Goal: Information Seeking & Learning: Learn about a topic

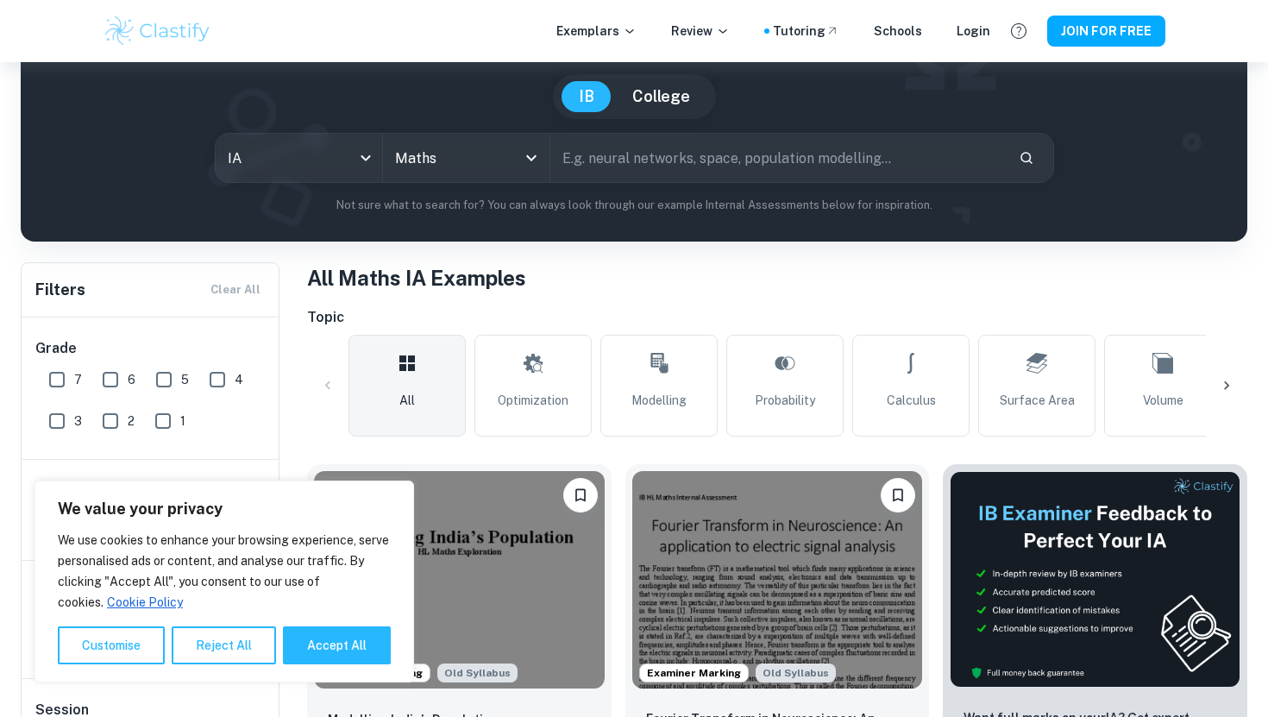
scroll to position [172, 0]
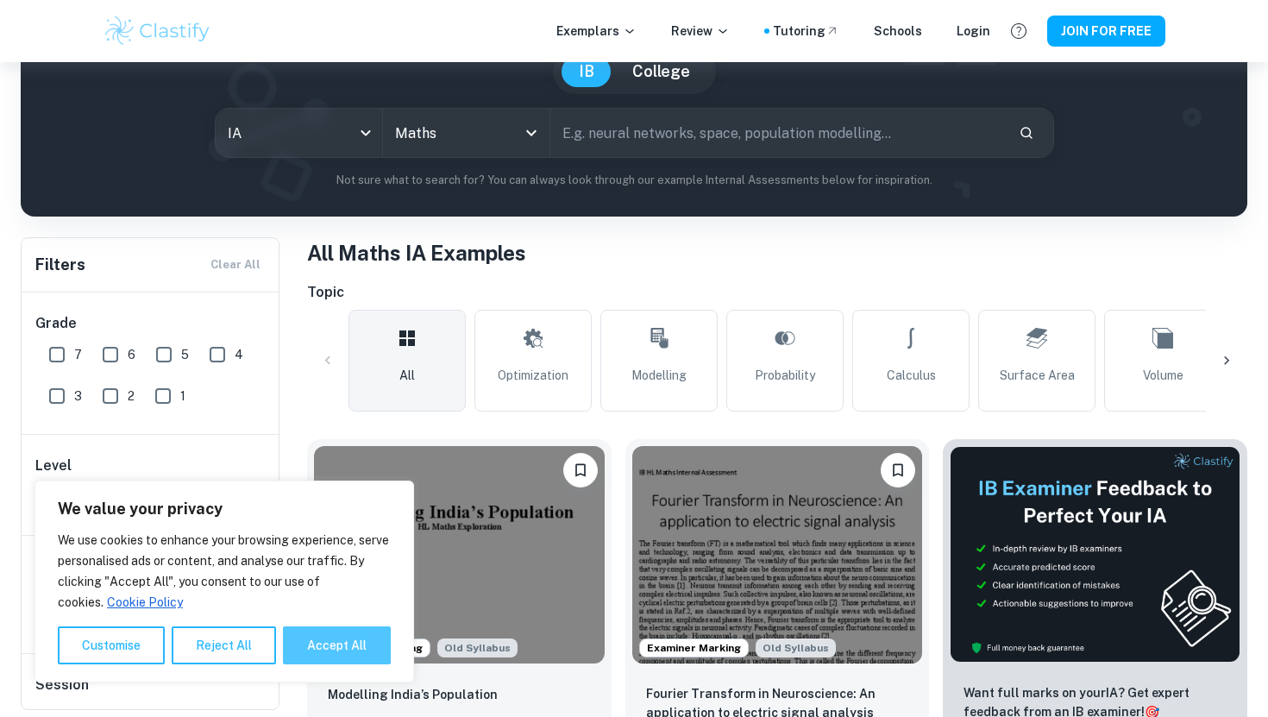
click at [342, 644] on button "Accept All" at bounding box center [337, 645] width 108 height 38
checkbox input "true"
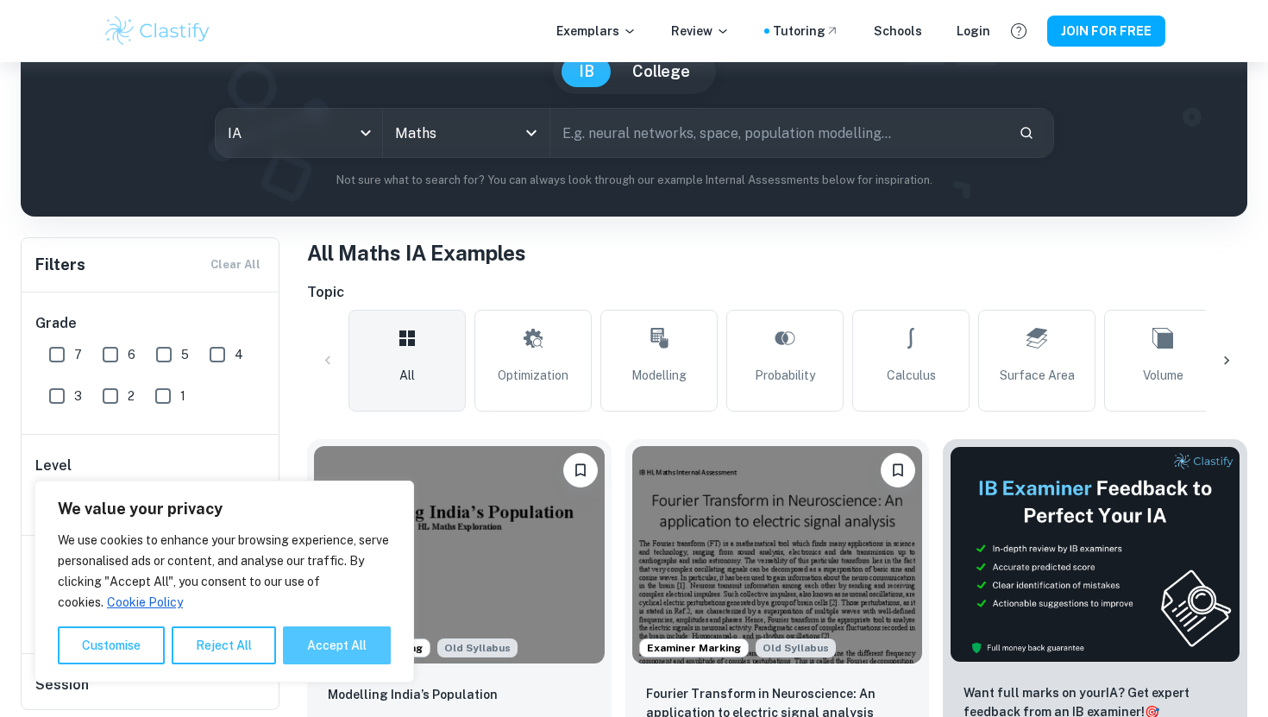
checkbox input "true"
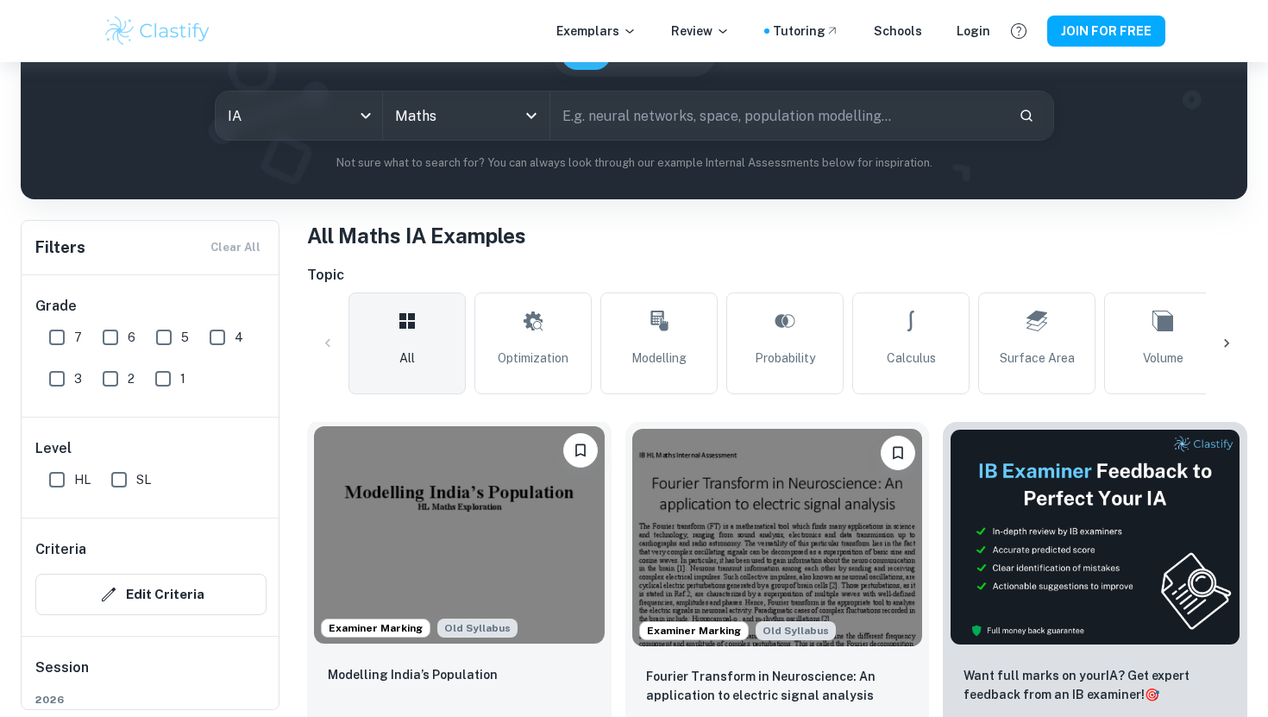
scroll to position [192, 0]
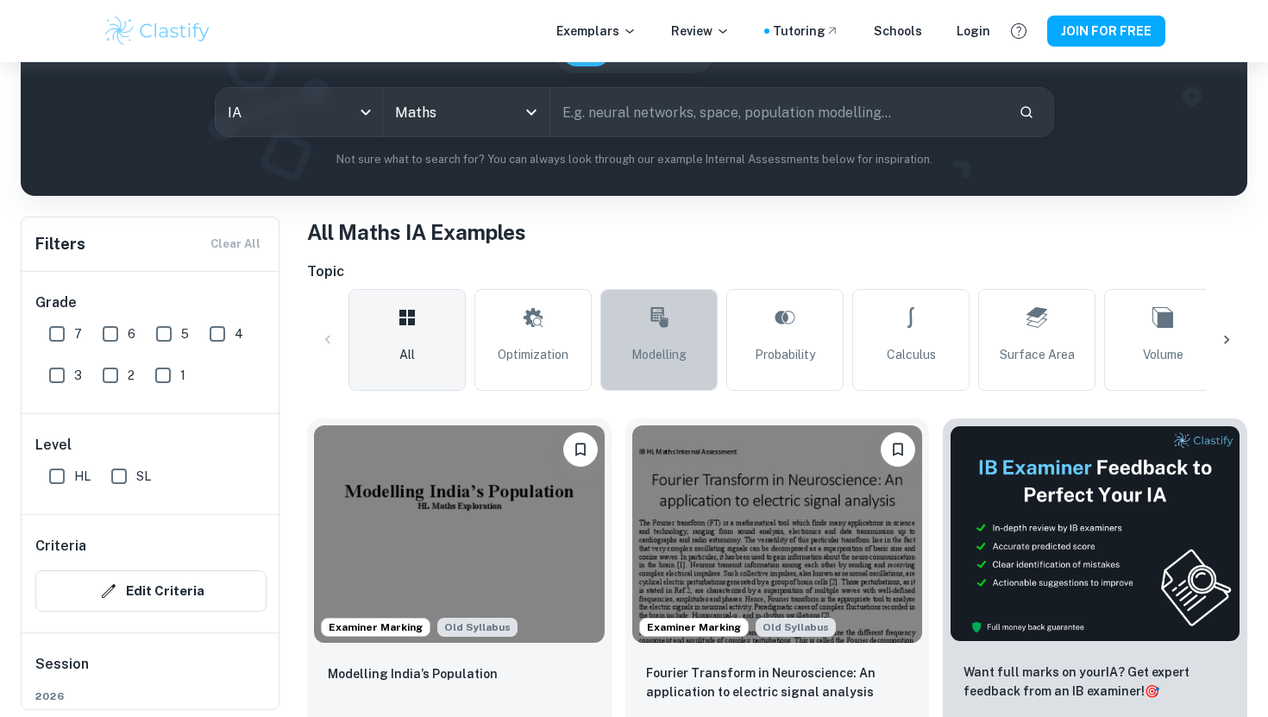
click at [634, 320] on link "Modelling" at bounding box center [658, 340] width 117 height 102
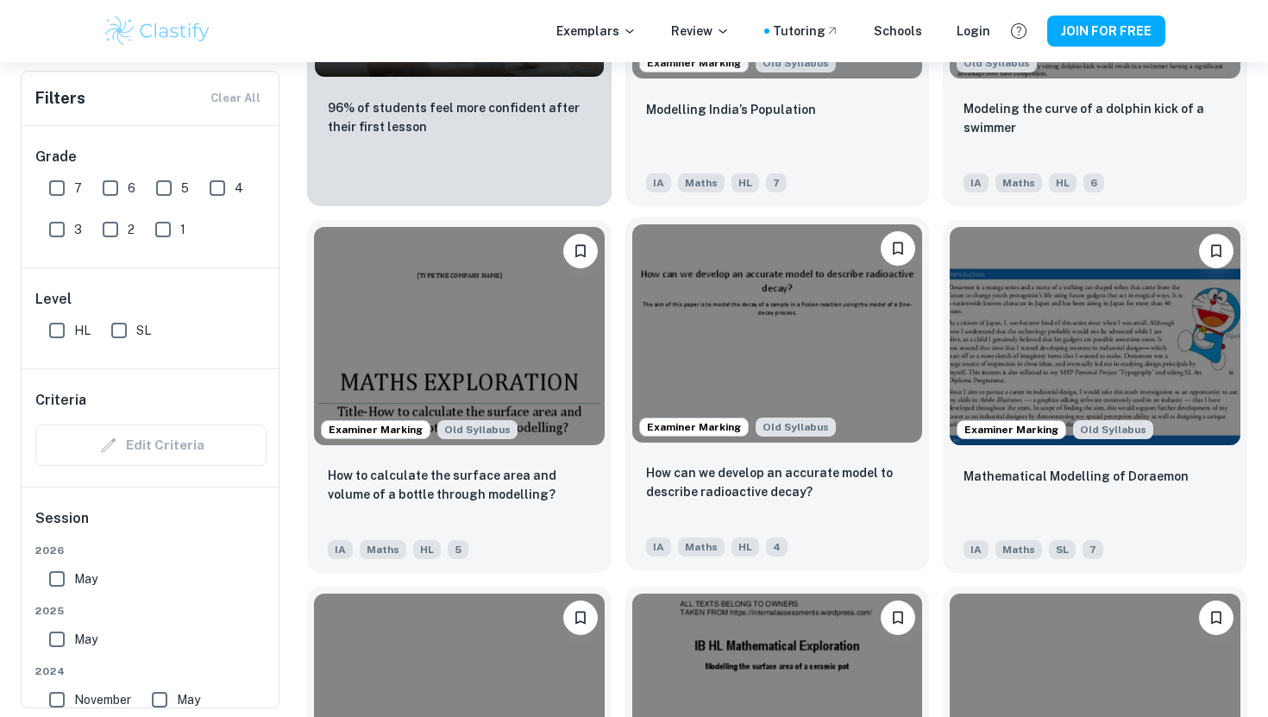
scroll to position [1494, 0]
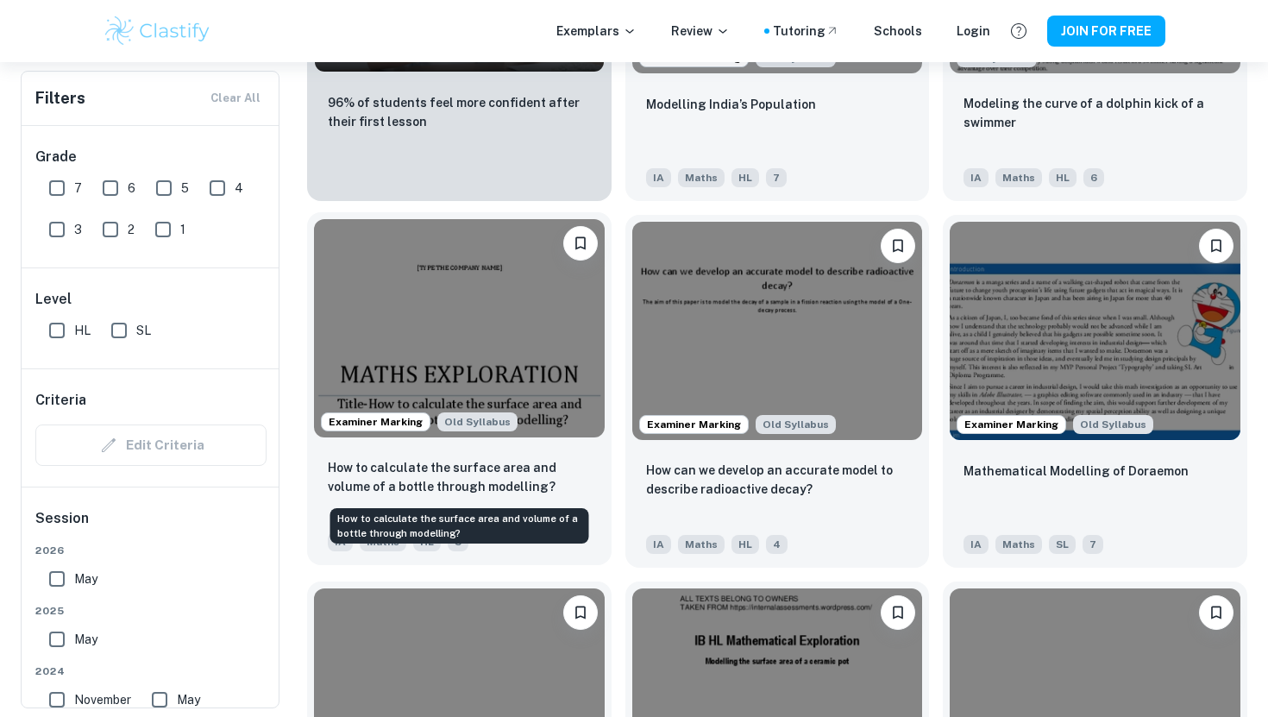
click at [486, 463] on p "How to calculate the surface area and volume of a bottle through modelling?" at bounding box center [459, 477] width 263 height 38
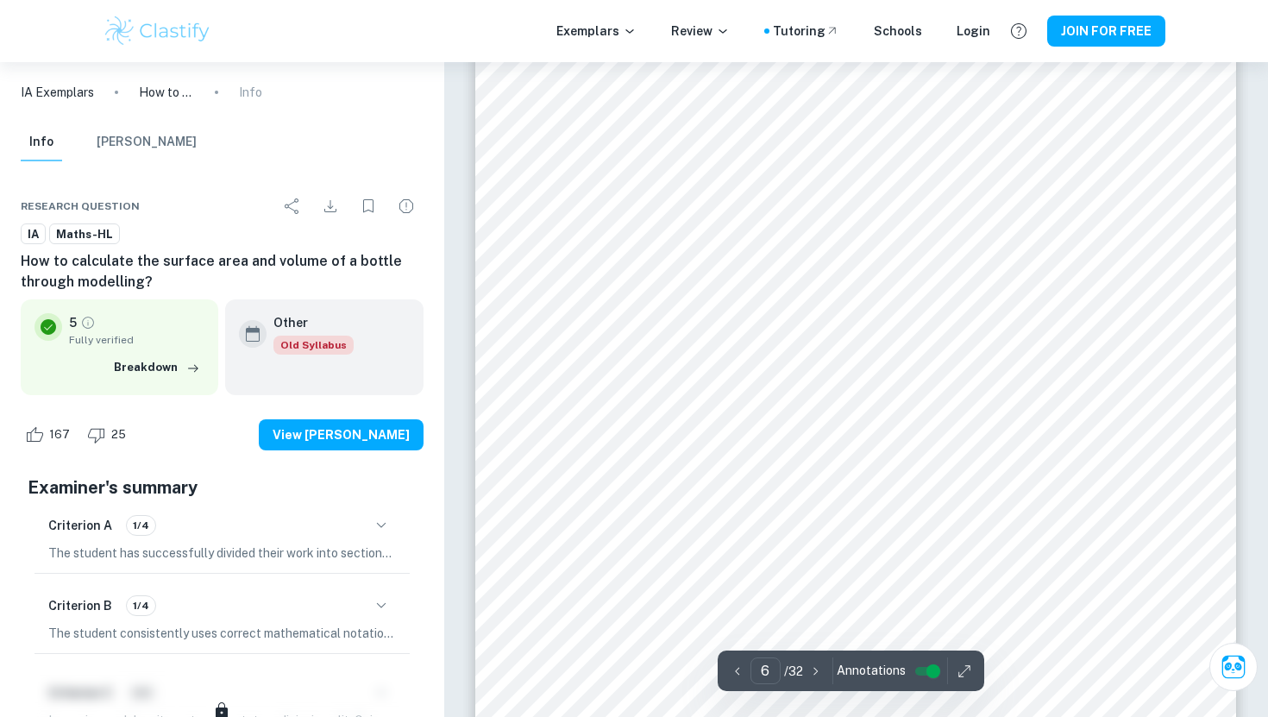
scroll to position [5656, 0]
type input "4"
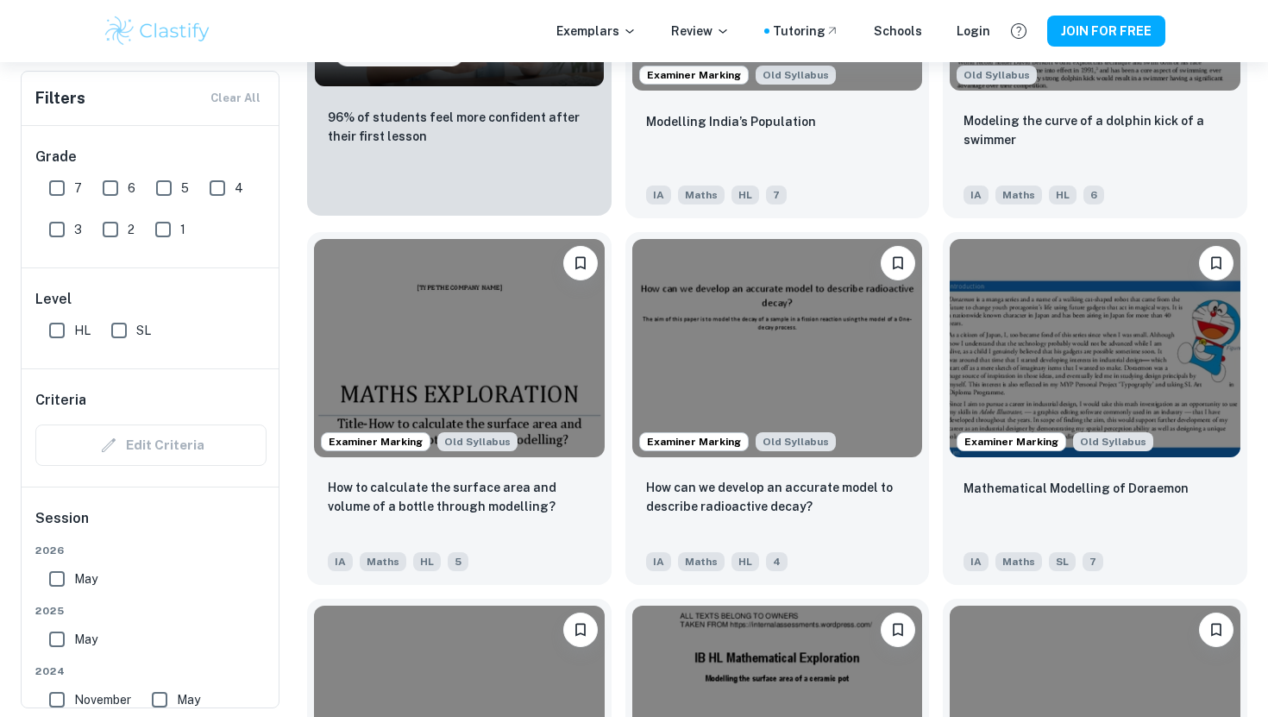
scroll to position [1475, 0]
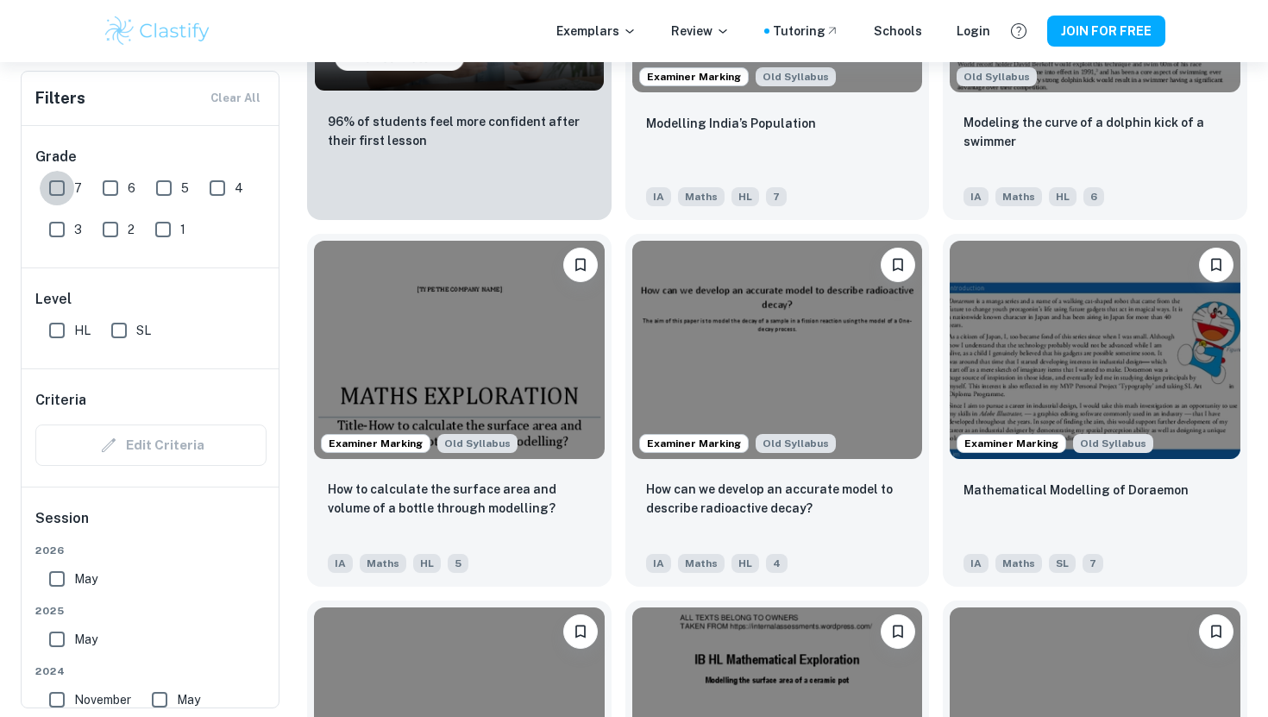
click at [54, 194] on input "7" at bounding box center [57, 188] width 35 height 35
checkbox input "true"
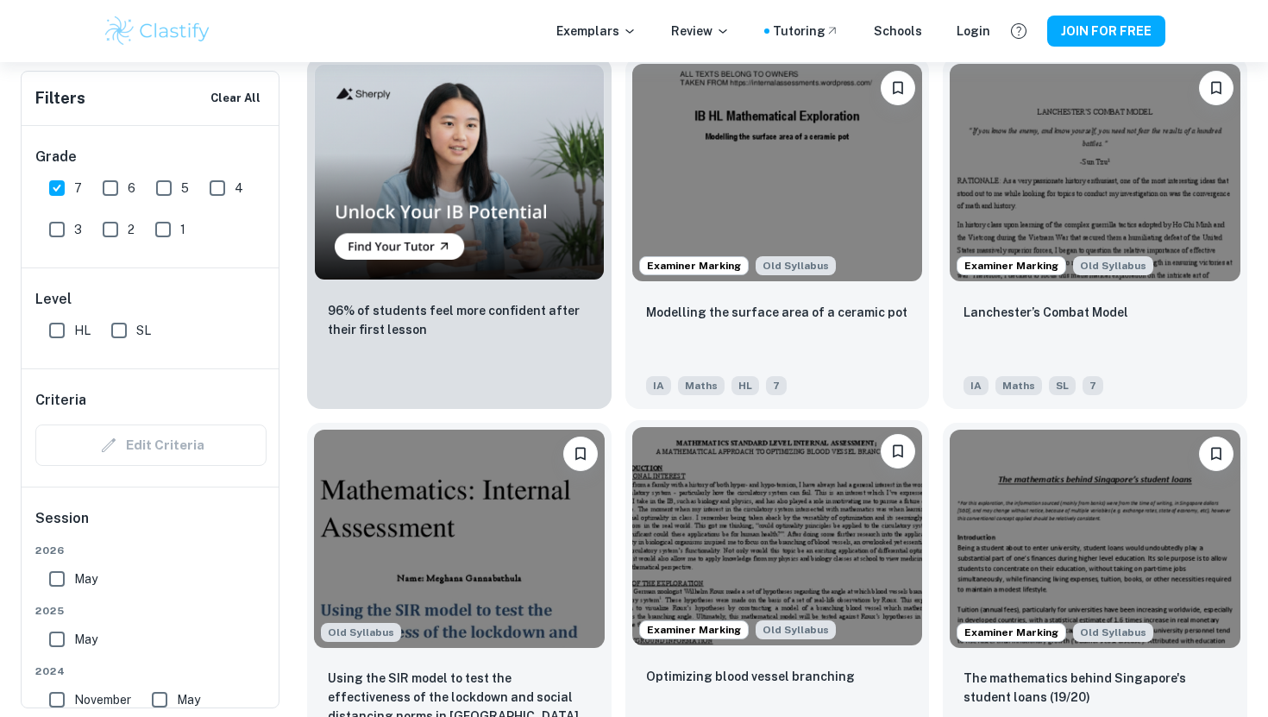
scroll to position [1316, 0]
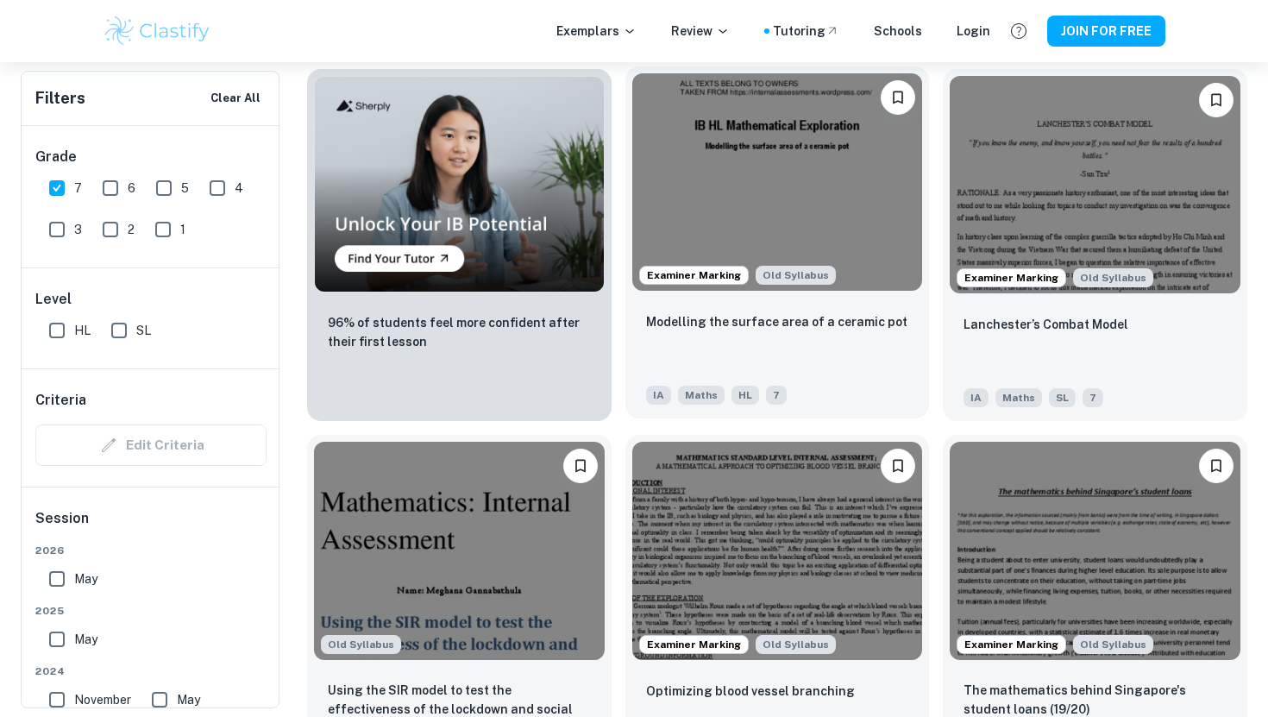
click at [750, 349] on div "Modelling the surface area of a ceramic pot" at bounding box center [777, 340] width 263 height 59
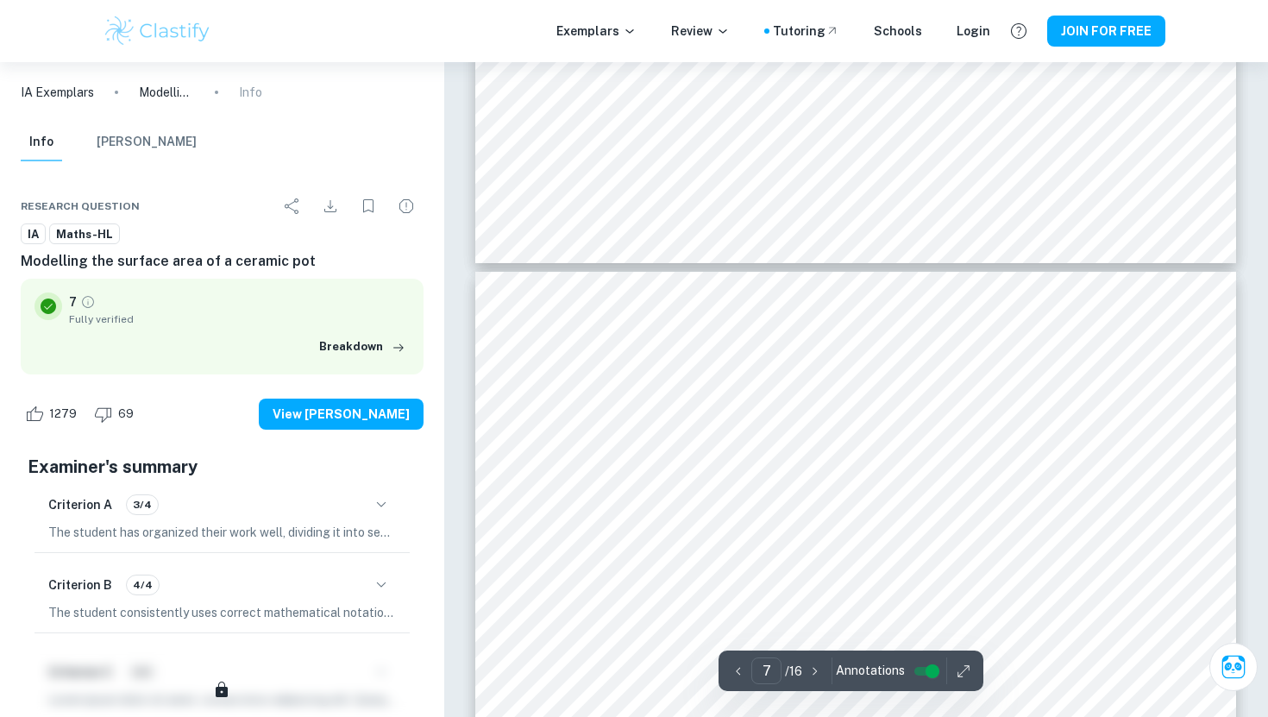
scroll to position [6553, 0]
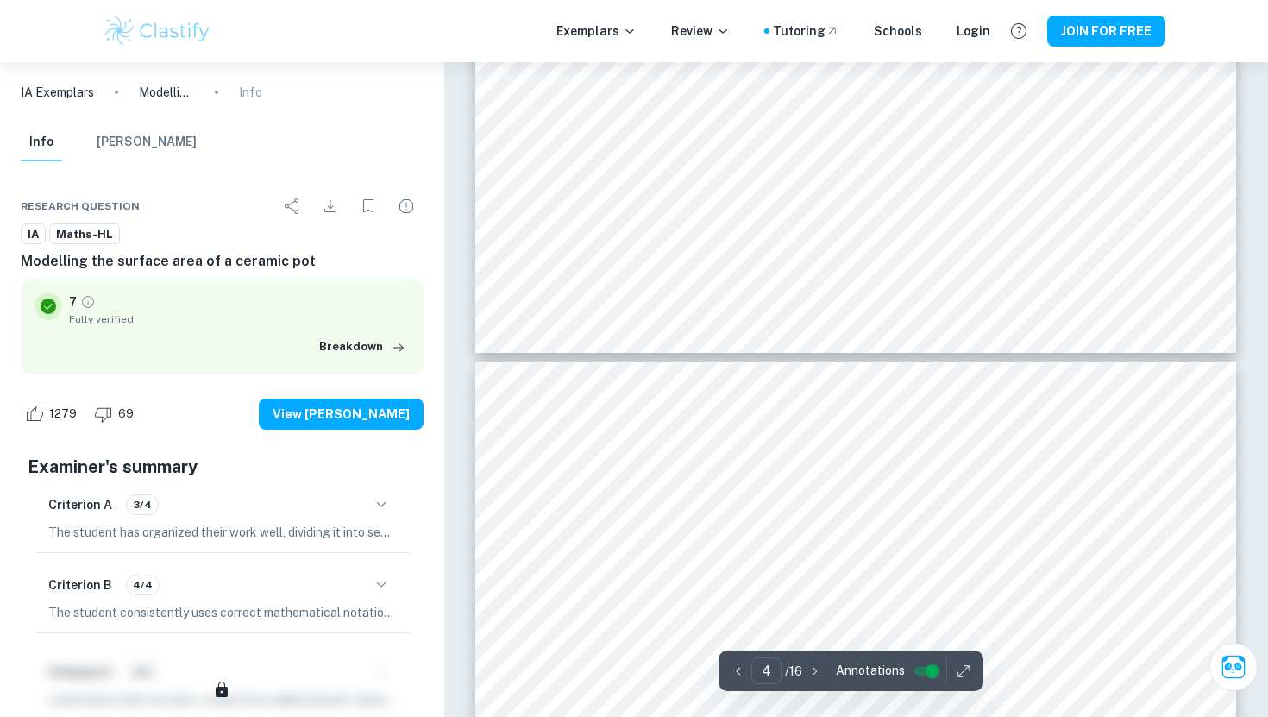
type input "3"
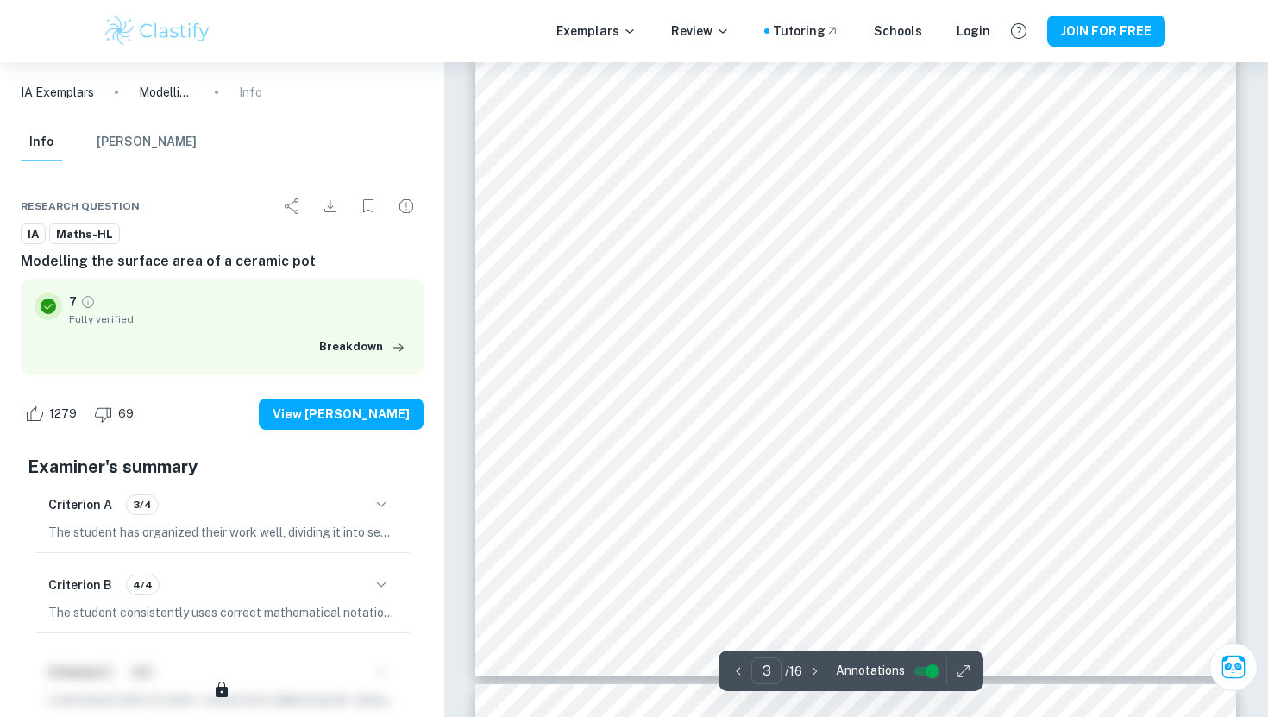
scroll to position [2898, 0]
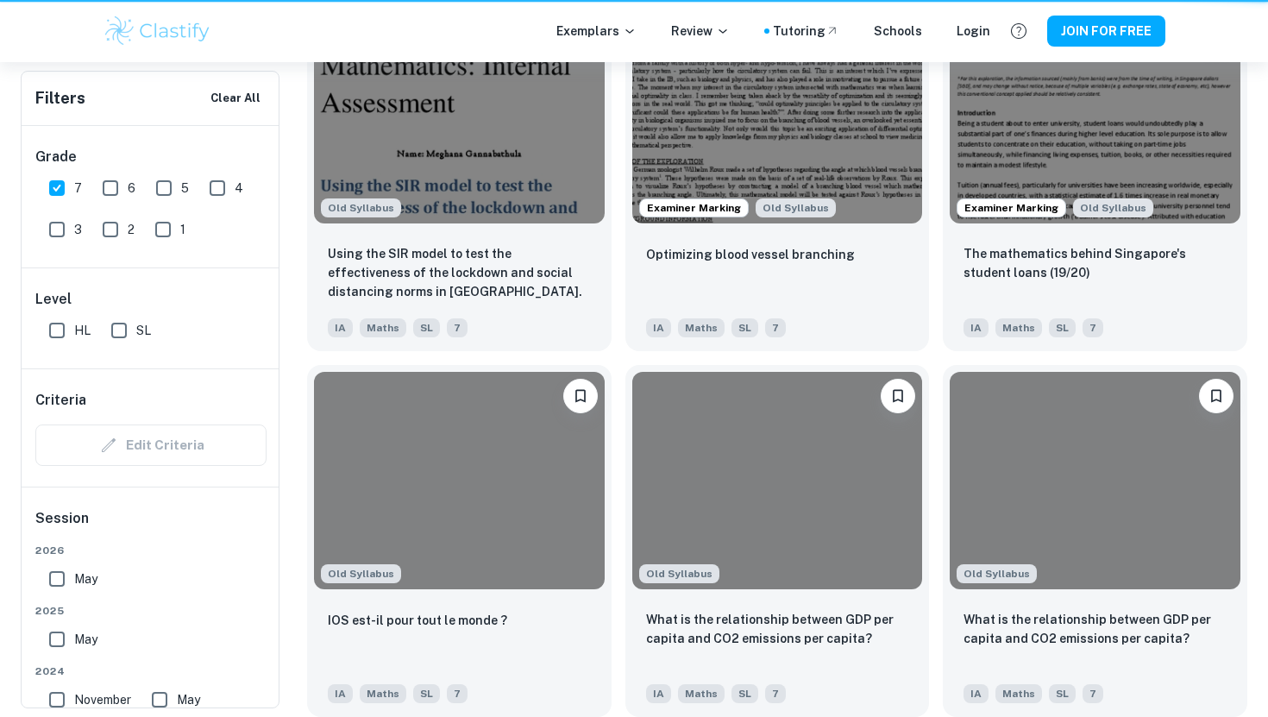
scroll to position [1316, 0]
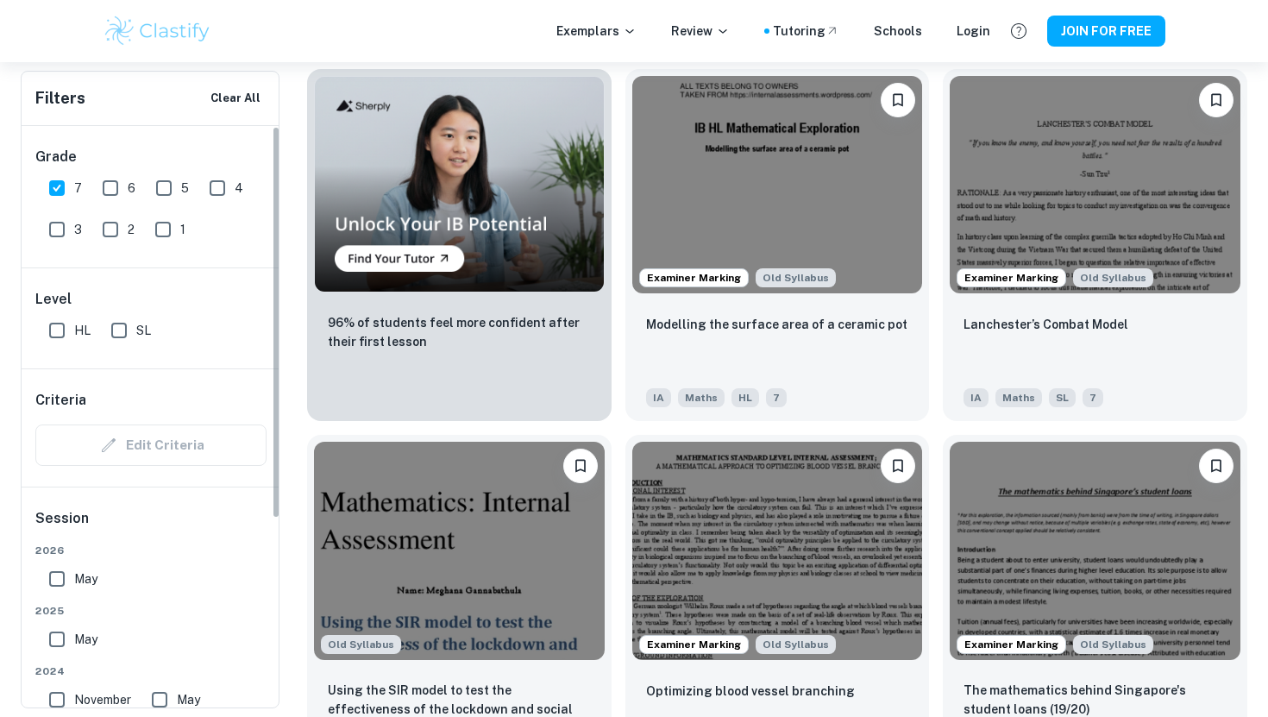
click at [124, 330] on input "SL" at bounding box center [119, 330] width 35 height 35
checkbox input "true"
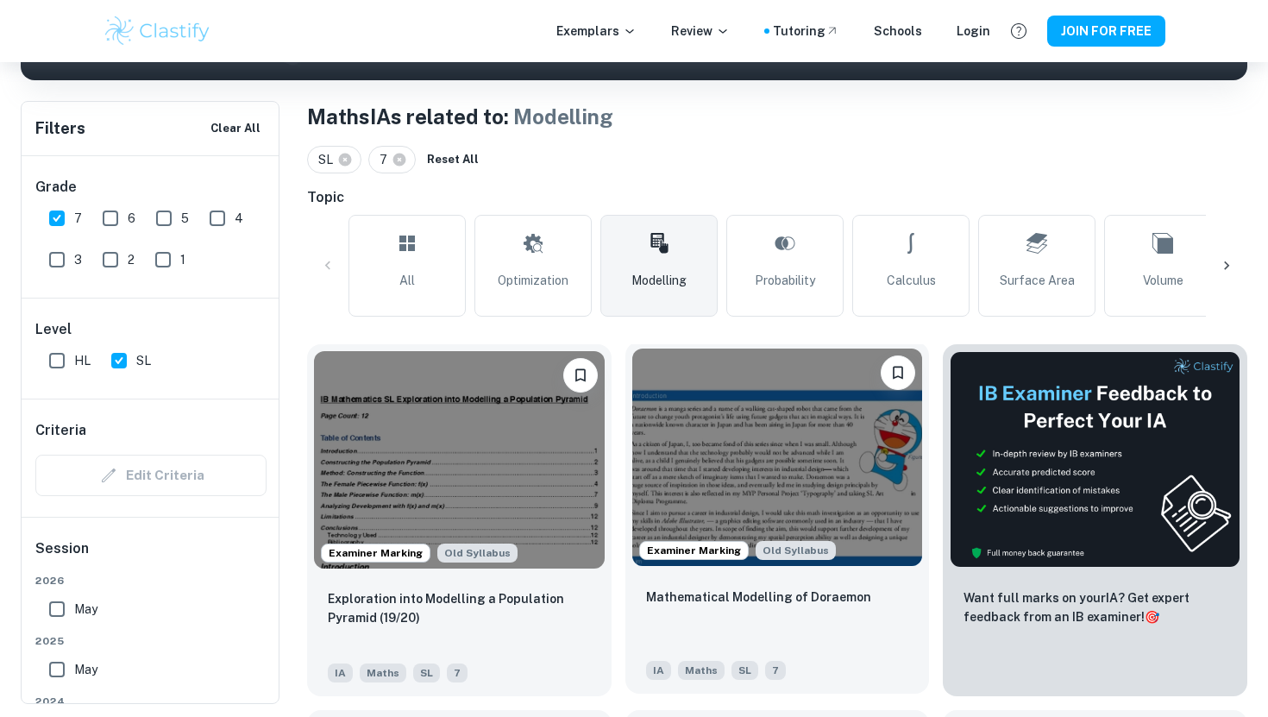
scroll to position [302, 0]
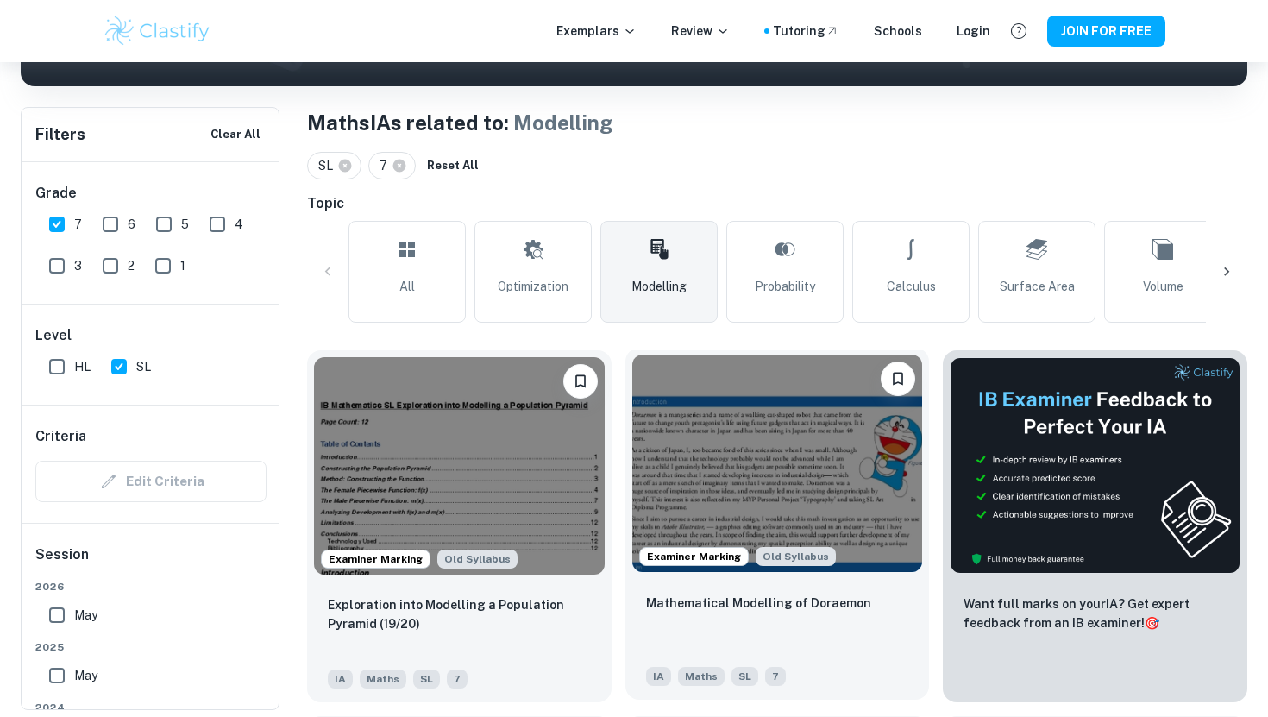
click at [801, 408] on img at bounding box center [777, 463] width 291 height 217
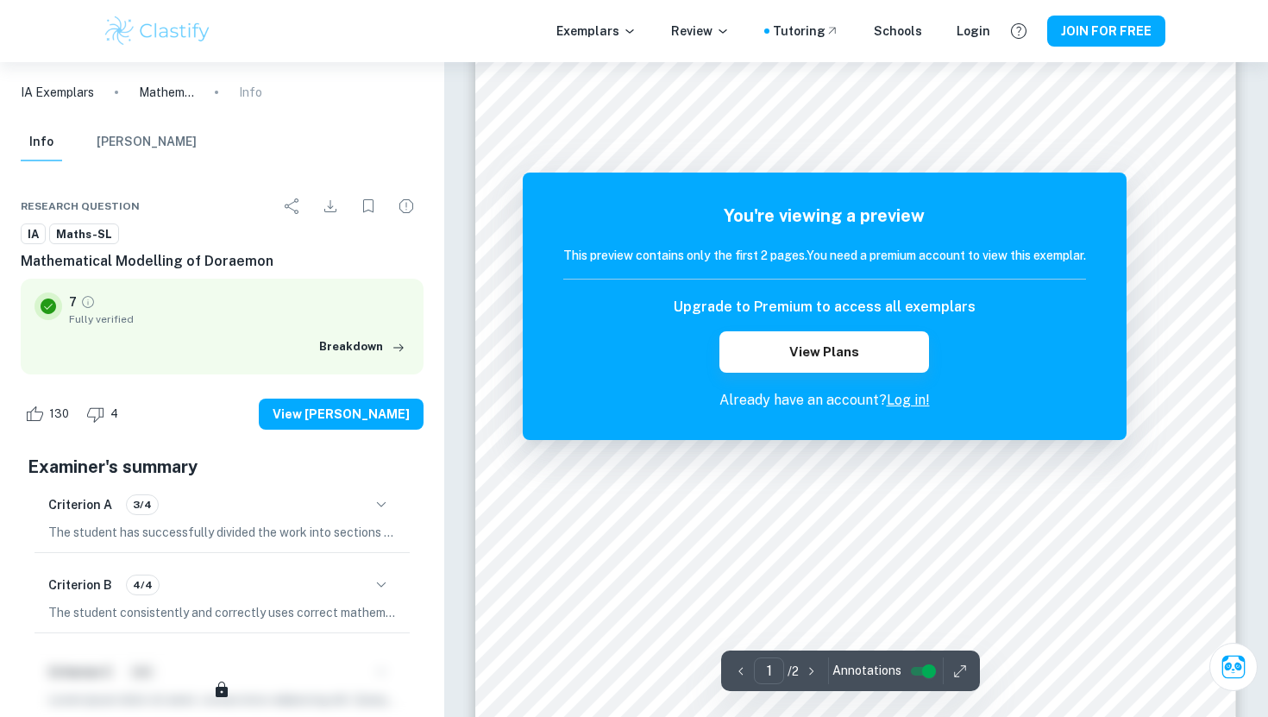
scroll to position [235, 0]
click at [920, 402] on link "Log in!" at bounding box center [908, 400] width 43 height 16
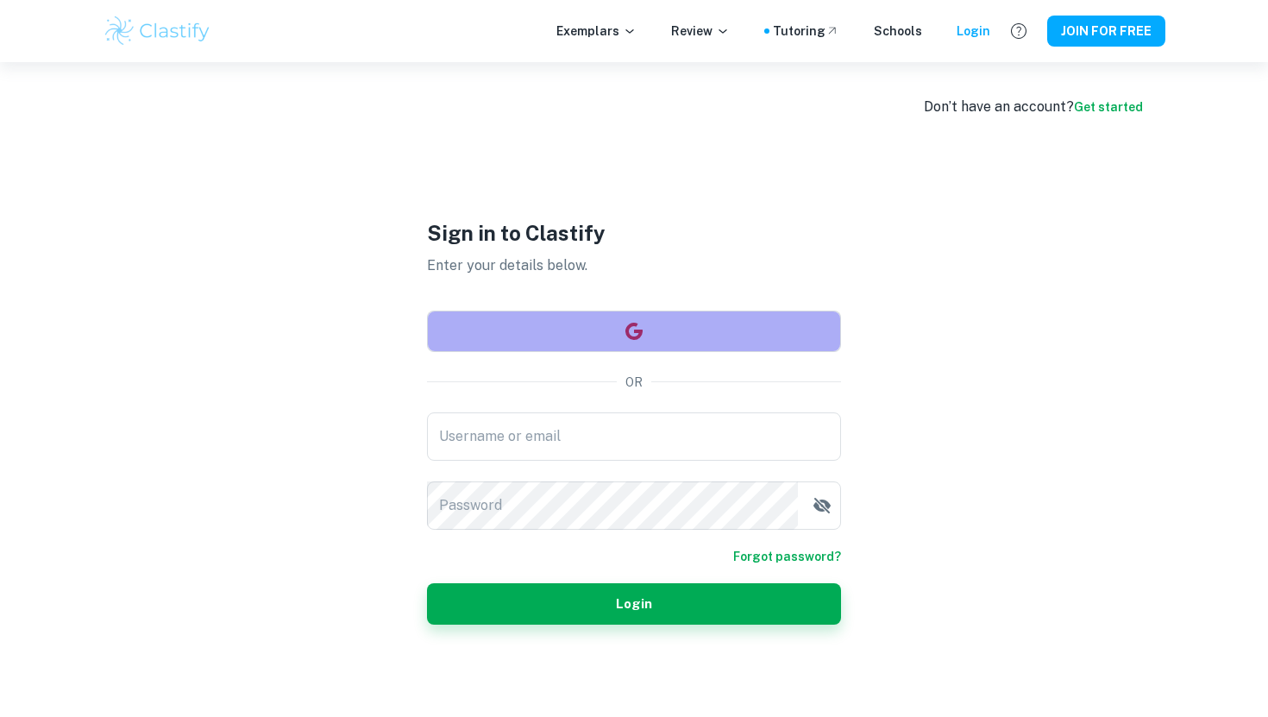
click at [767, 332] on button "button" at bounding box center [634, 331] width 414 height 41
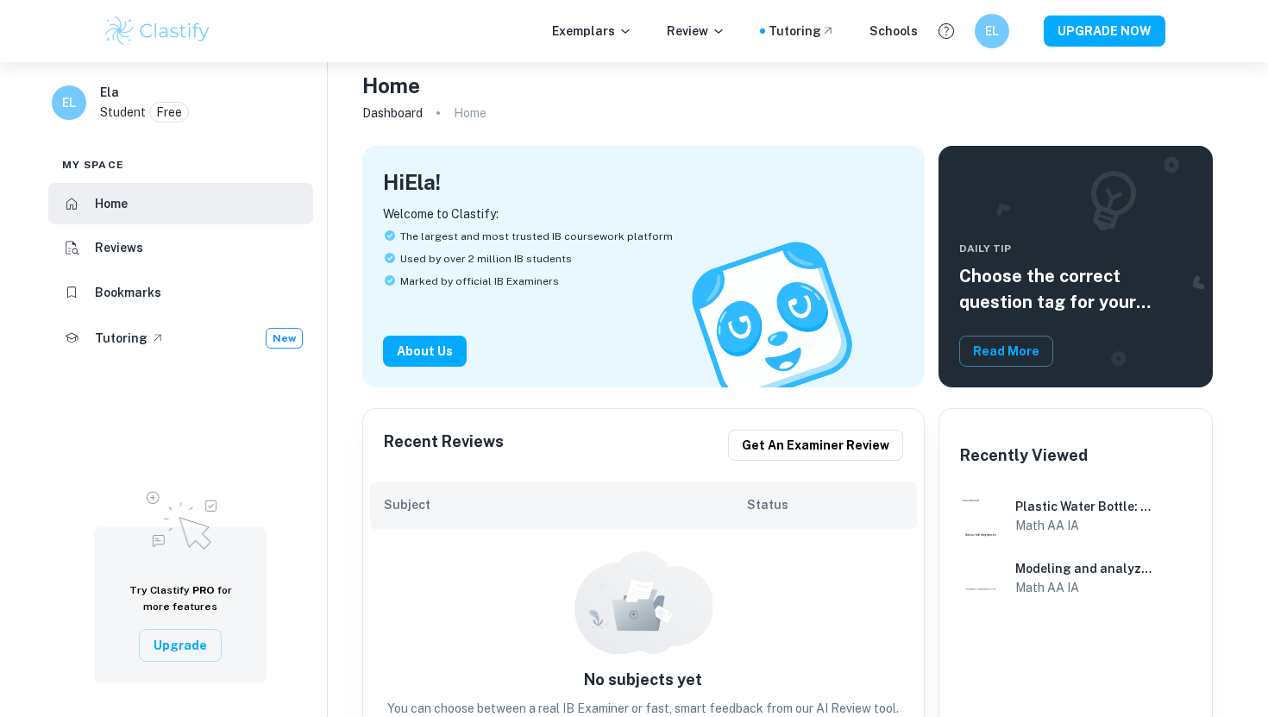
scroll to position [15, 0]
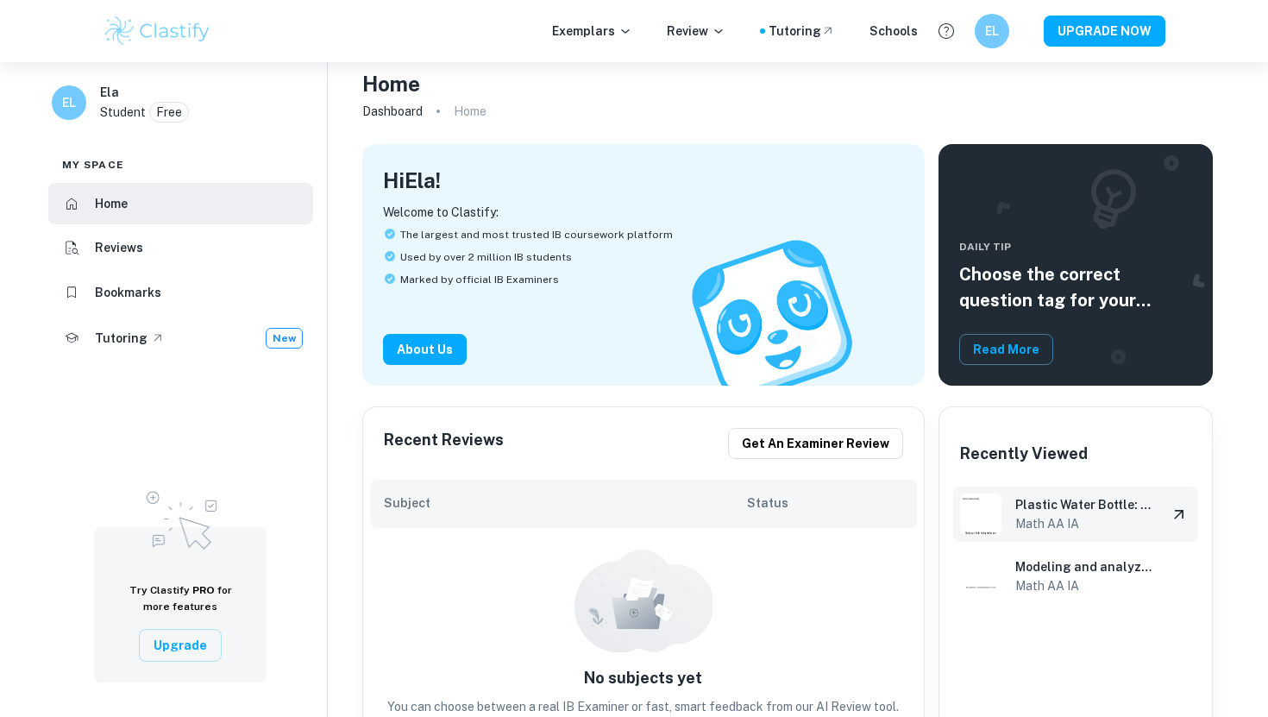
click at [1060, 523] on h6 "Math AA IA" at bounding box center [1084, 523] width 138 height 19
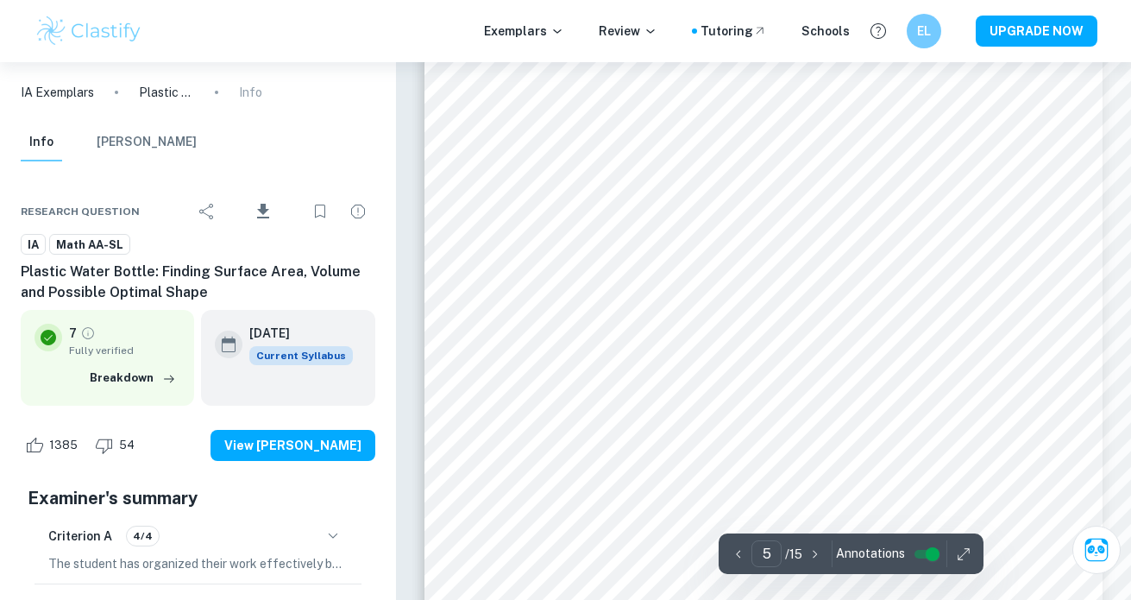
scroll to position [4455, 0]
type input "6"
